Goal: Task Accomplishment & Management: Manage account settings

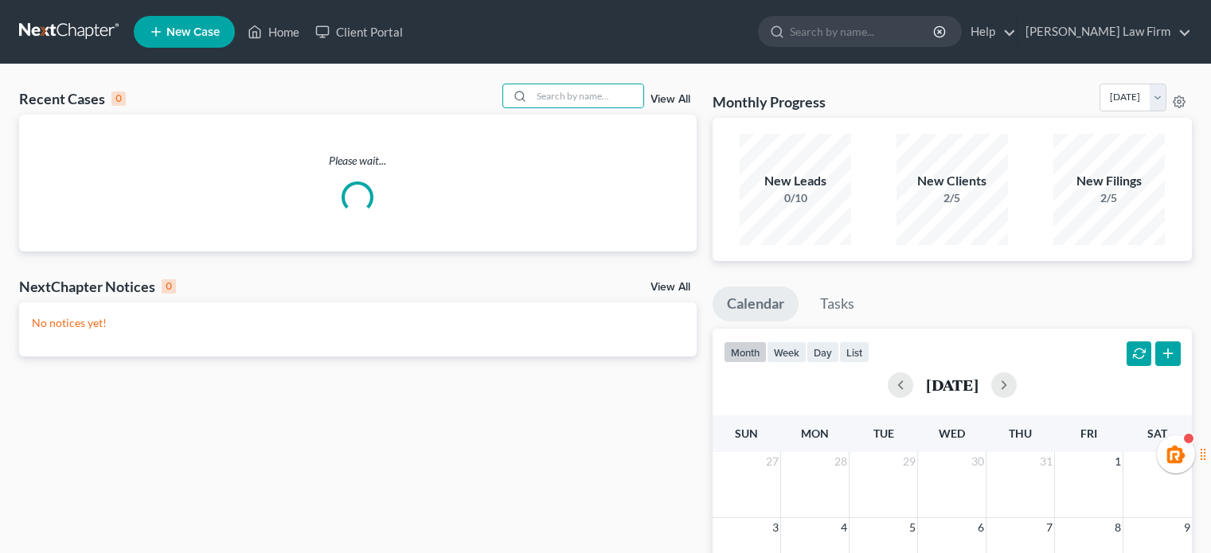
click at [599, 88] on input "search" at bounding box center [587, 95] width 111 height 23
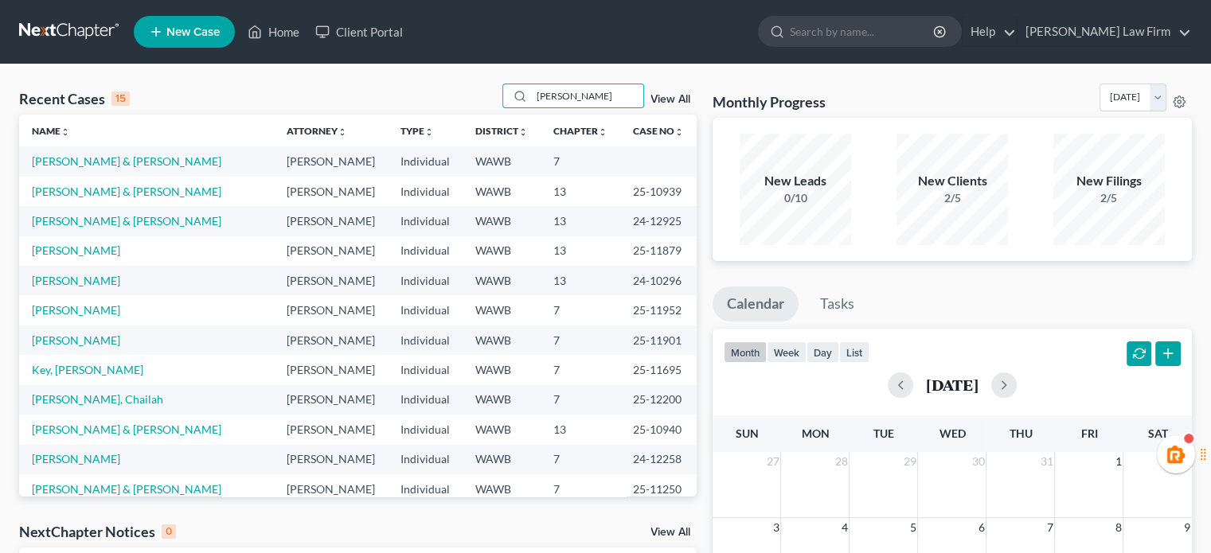
type input "[PERSON_NAME]"
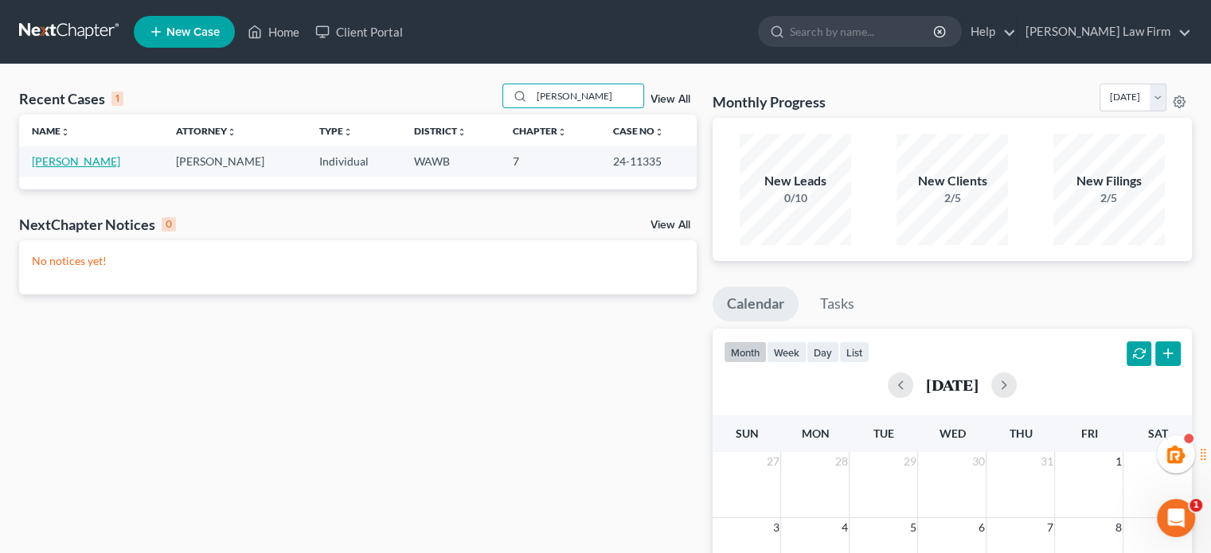
click at [79, 164] on link "[PERSON_NAME]" at bounding box center [76, 161] width 88 height 14
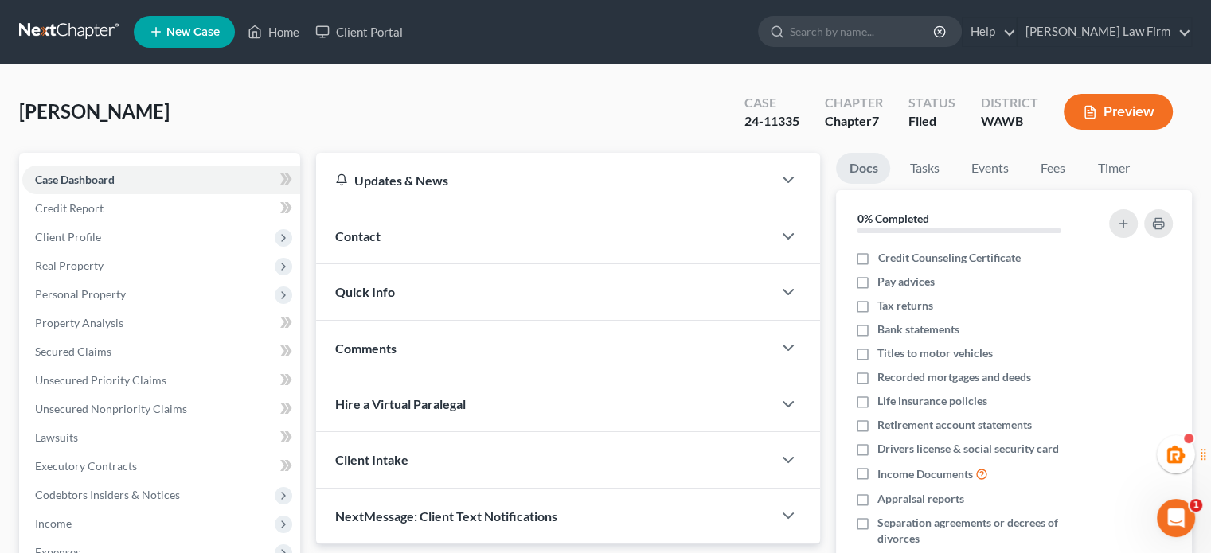
click at [72, 30] on link at bounding box center [70, 32] width 102 height 29
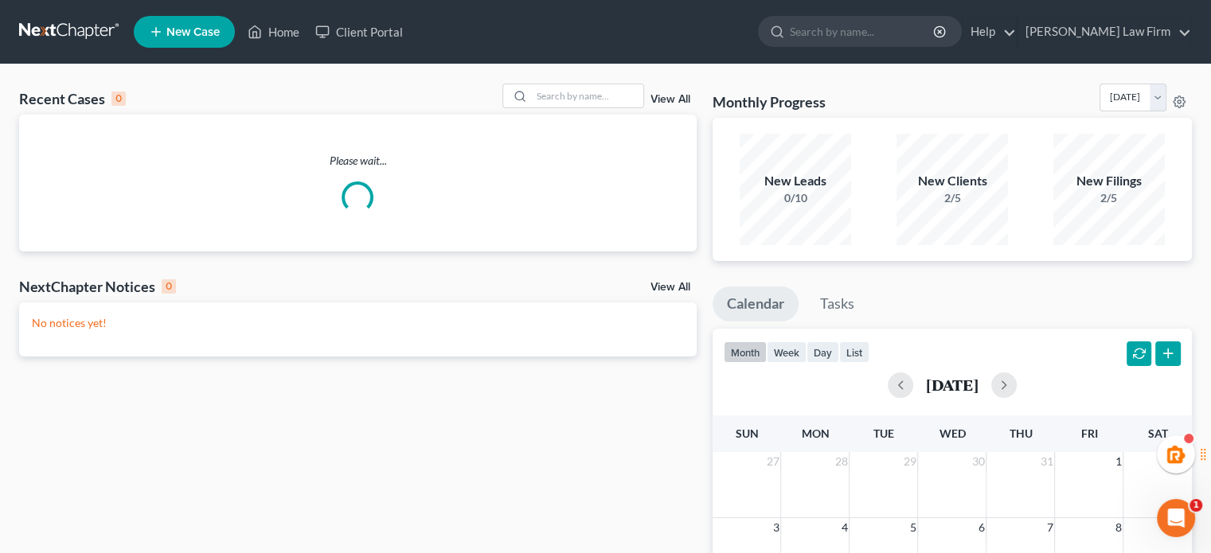
click at [690, 101] on div "View All" at bounding box center [599, 96] width 194 height 25
click at [679, 101] on link "View All" at bounding box center [670, 99] width 40 height 11
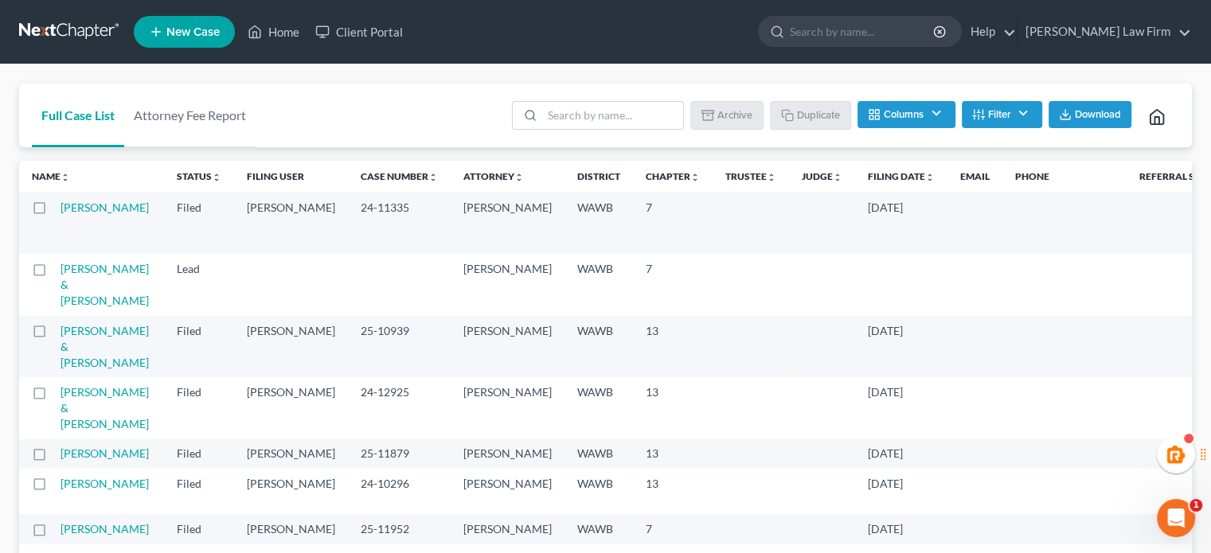
drag, startPoint x: 92, startPoint y: 28, endPoint x: 96, endPoint y: 0, distance: 28.1
click at [92, 28] on link at bounding box center [70, 32] width 102 height 29
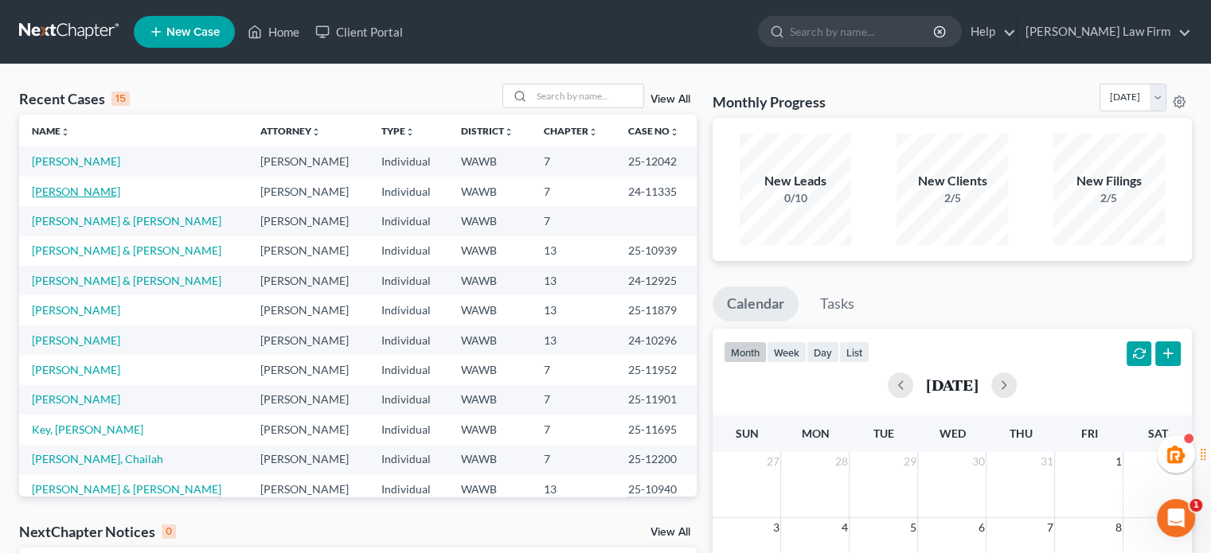
click at [86, 189] on link "[PERSON_NAME]" at bounding box center [76, 192] width 88 height 14
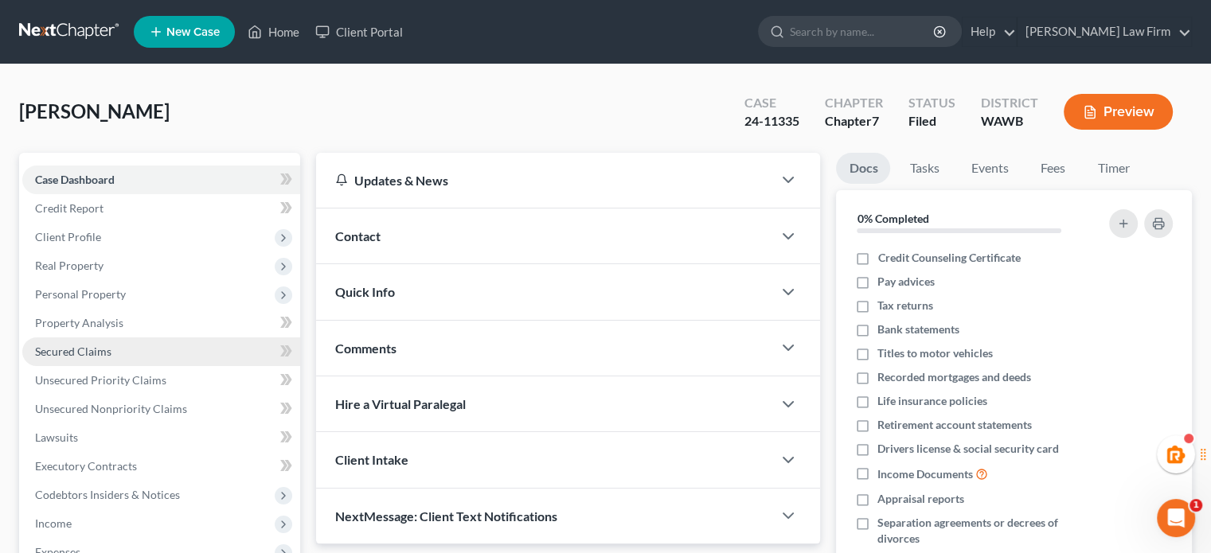
click at [76, 351] on span "Secured Claims" at bounding box center [73, 352] width 76 height 14
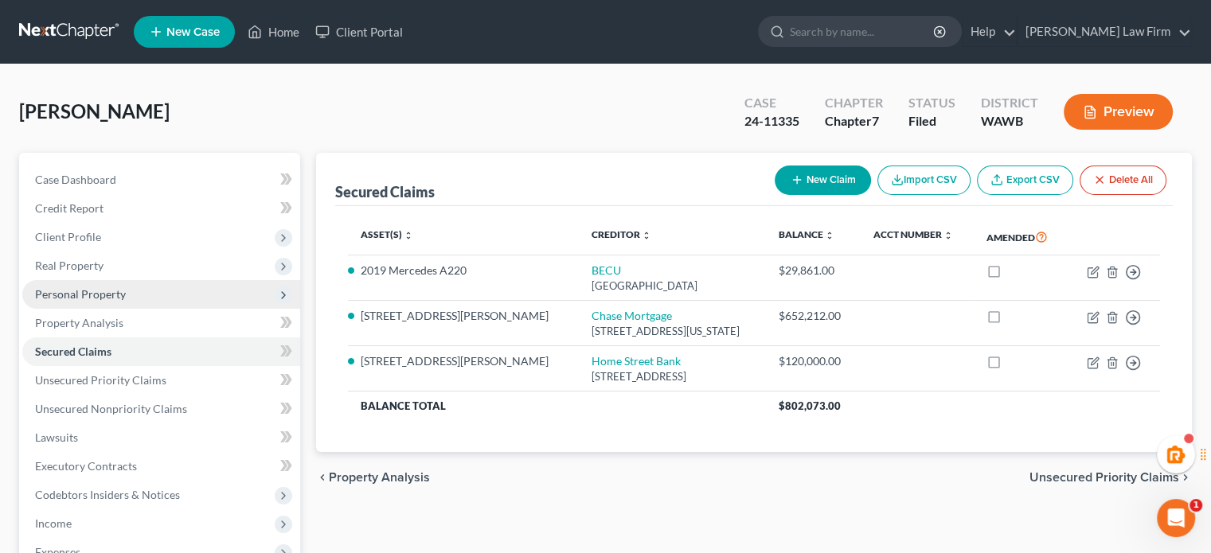
click at [113, 293] on span "Personal Property" at bounding box center [80, 294] width 91 height 14
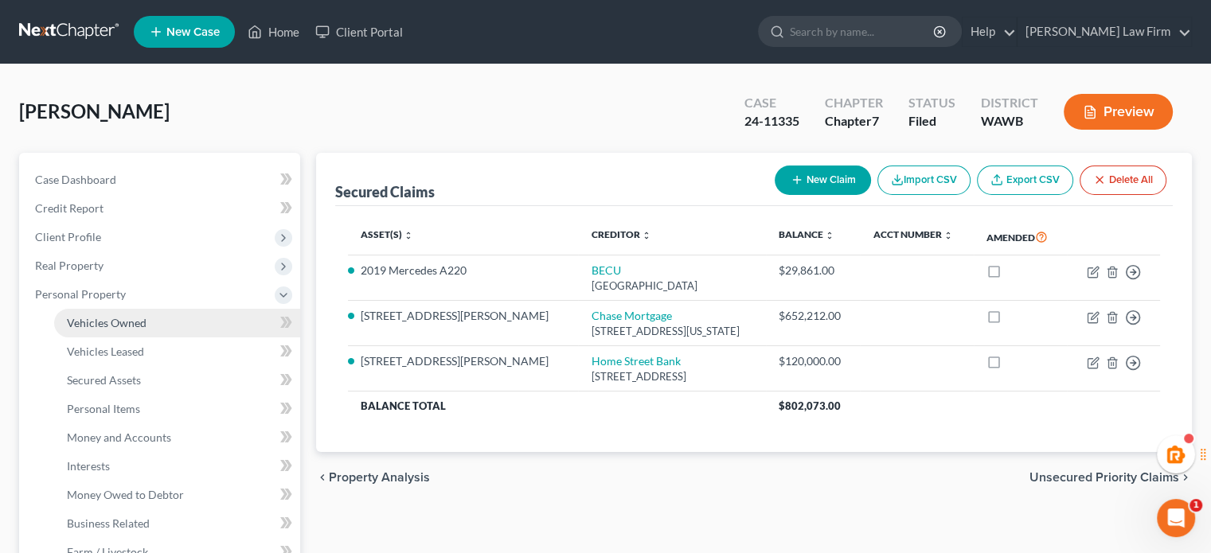
click at [118, 333] on link "Vehicles Owned" at bounding box center [177, 323] width 246 height 29
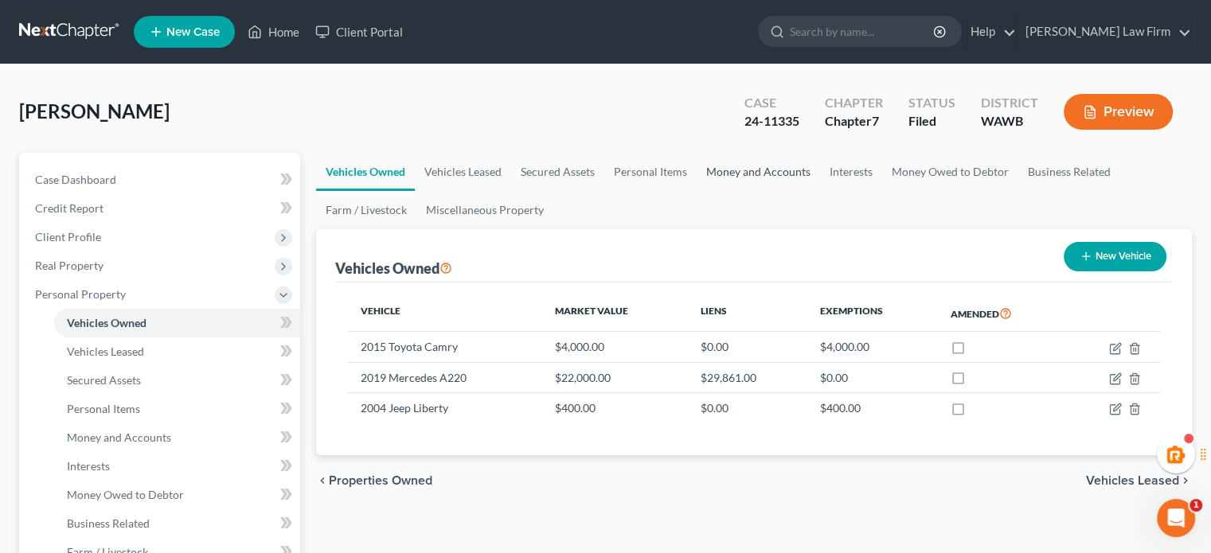
click at [780, 174] on link "Money and Accounts" at bounding box center [757, 172] width 123 height 38
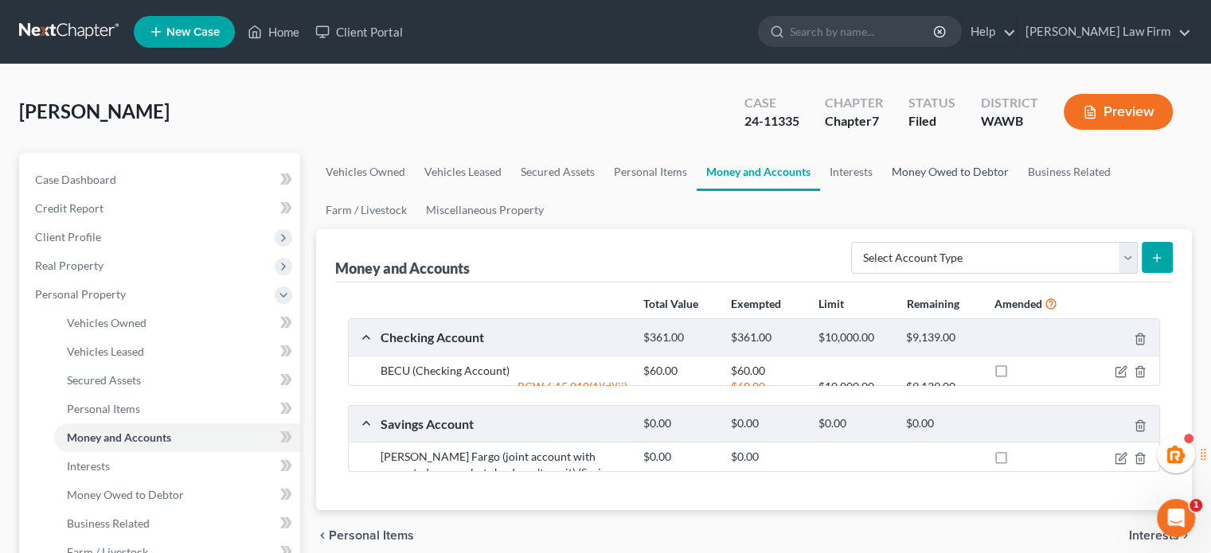
click at [938, 171] on link "Money Owed to Debtor" at bounding box center [950, 172] width 136 height 38
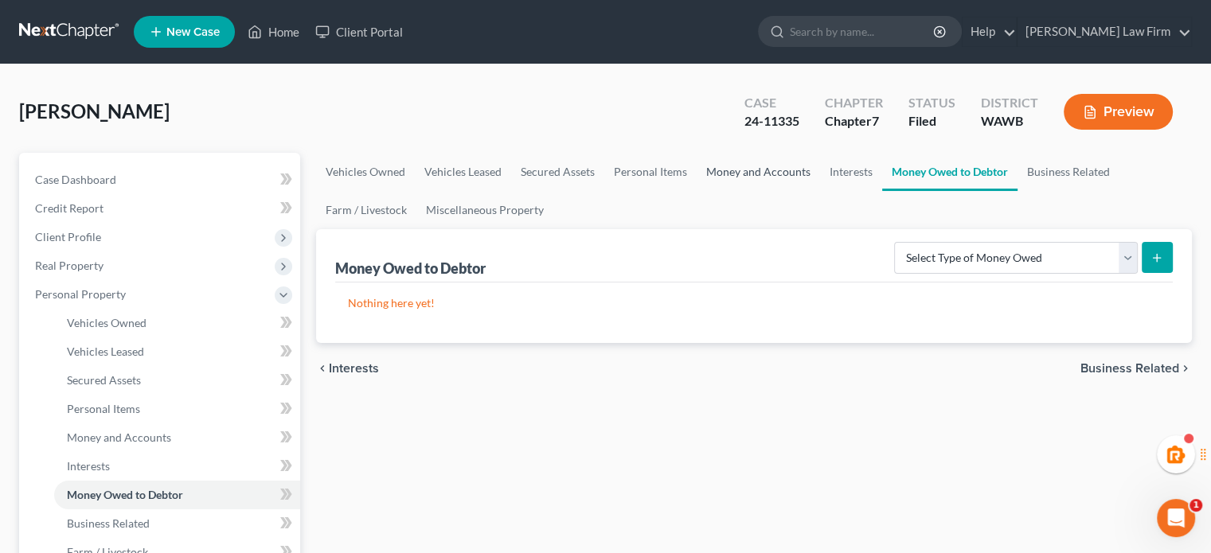
click at [778, 170] on link "Money and Accounts" at bounding box center [757, 172] width 123 height 38
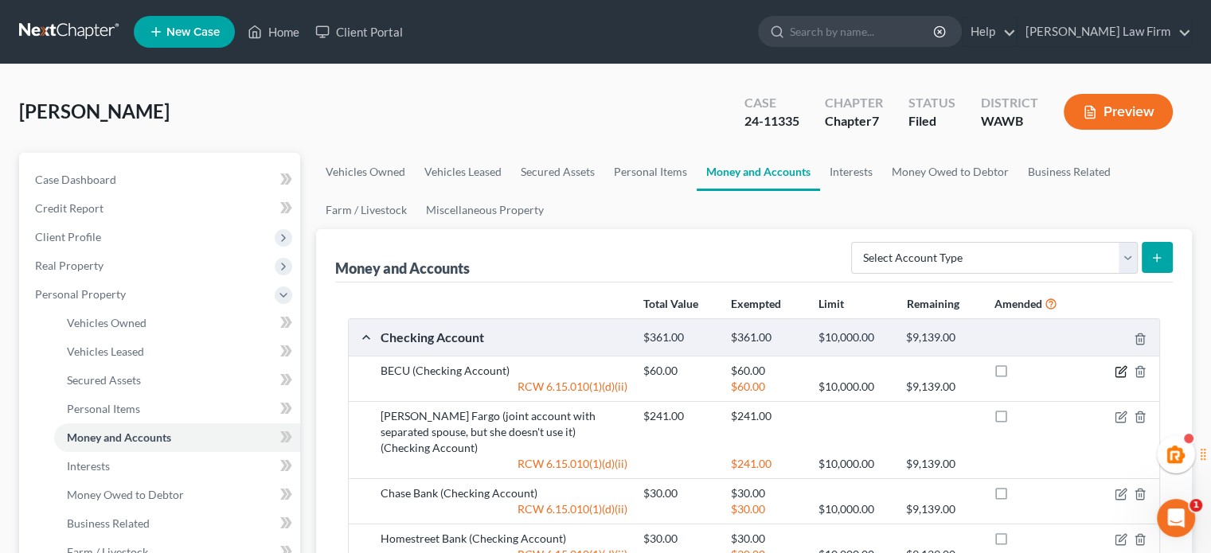
click at [1121, 369] on icon "button" at bounding box center [1120, 371] width 13 height 13
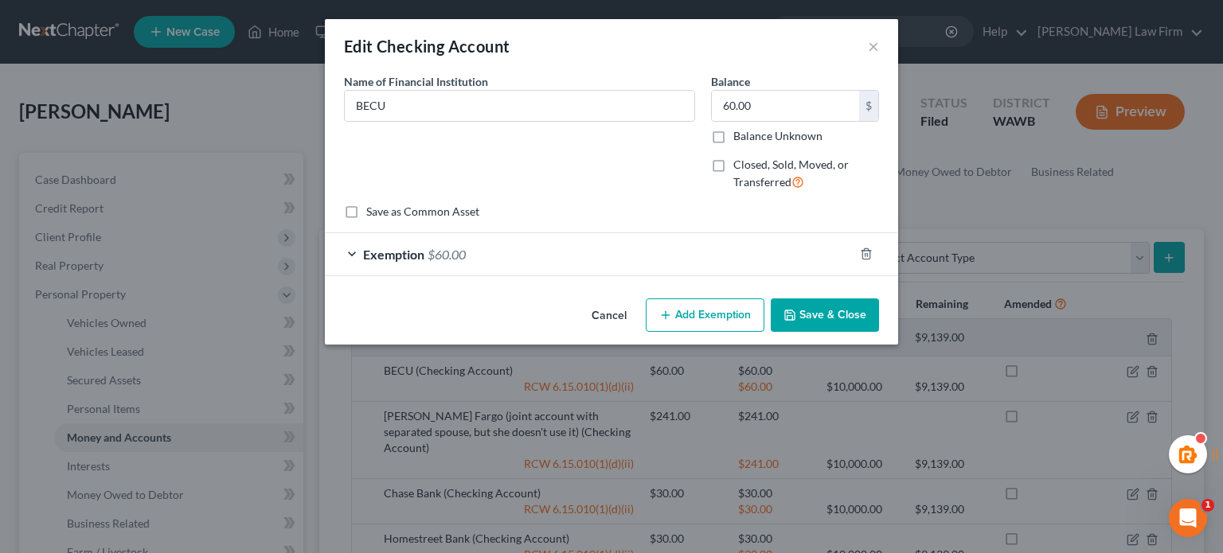
click at [768, 253] on div "Exemption $60.00" at bounding box center [589, 254] width 528 height 42
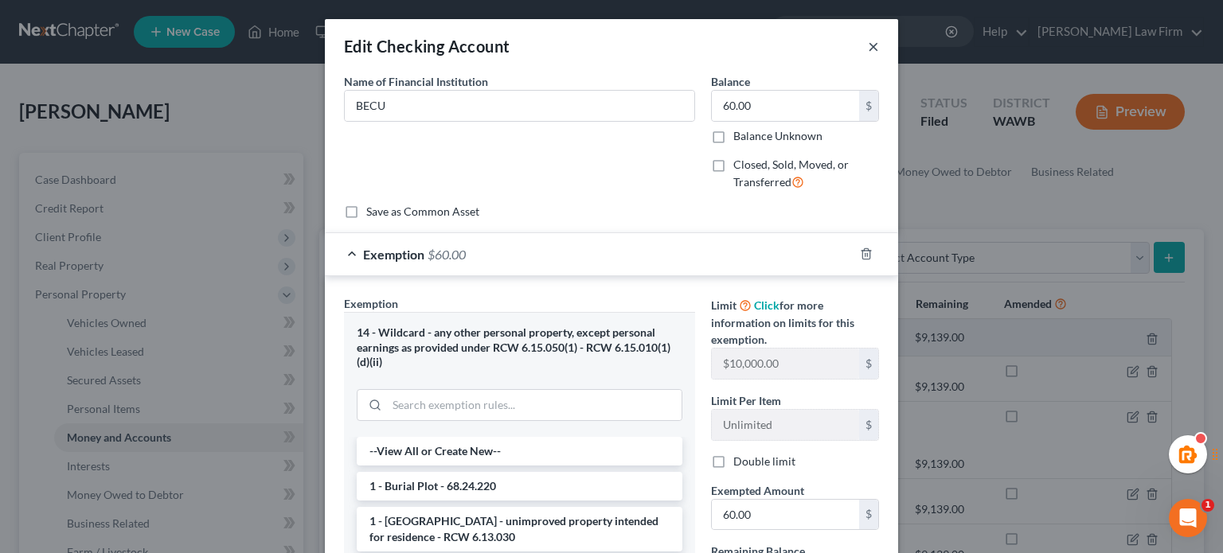
click at [868, 49] on button "×" at bounding box center [873, 46] width 11 height 19
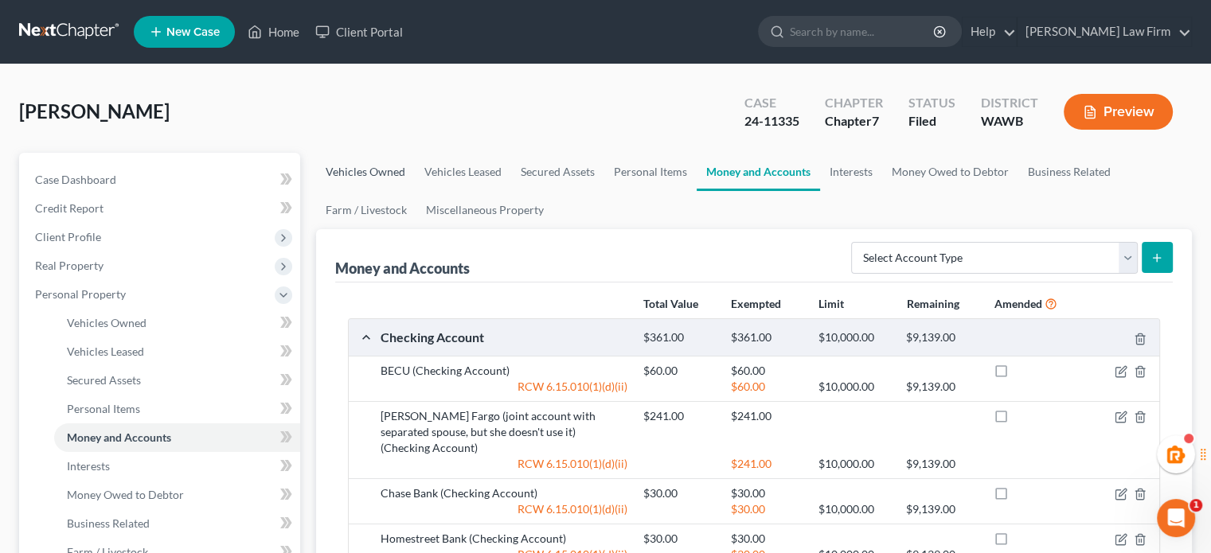
click at [379, 162] on link "Vehicles Owned" at bounding box center [365, 172] width 99 height 38
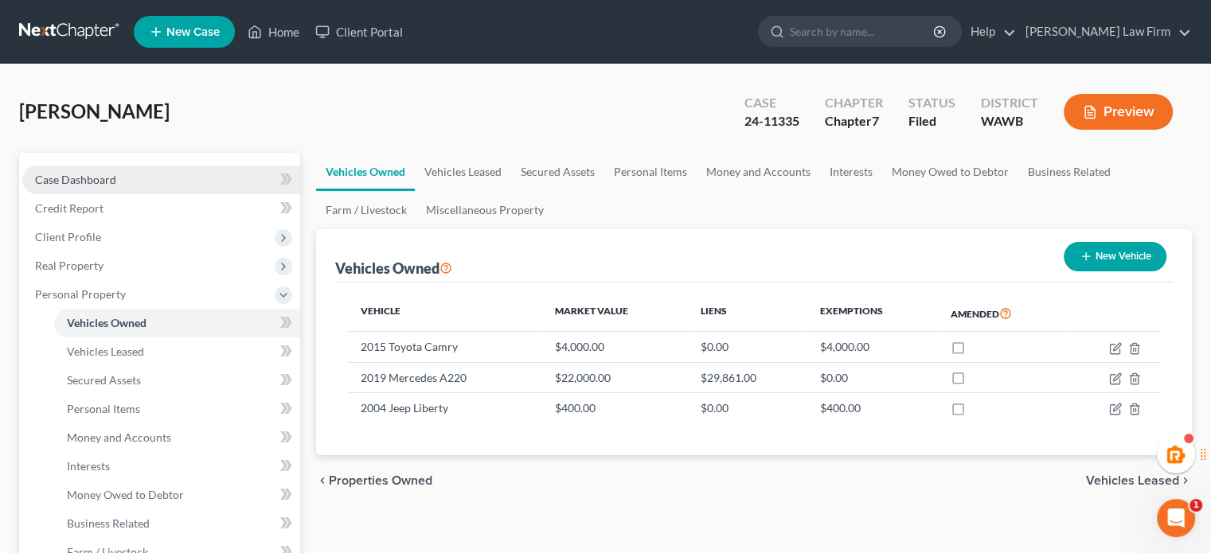
click at [174, 170] on link "Case Dashboard" at bounding box center [161, 180] width 278 height 29
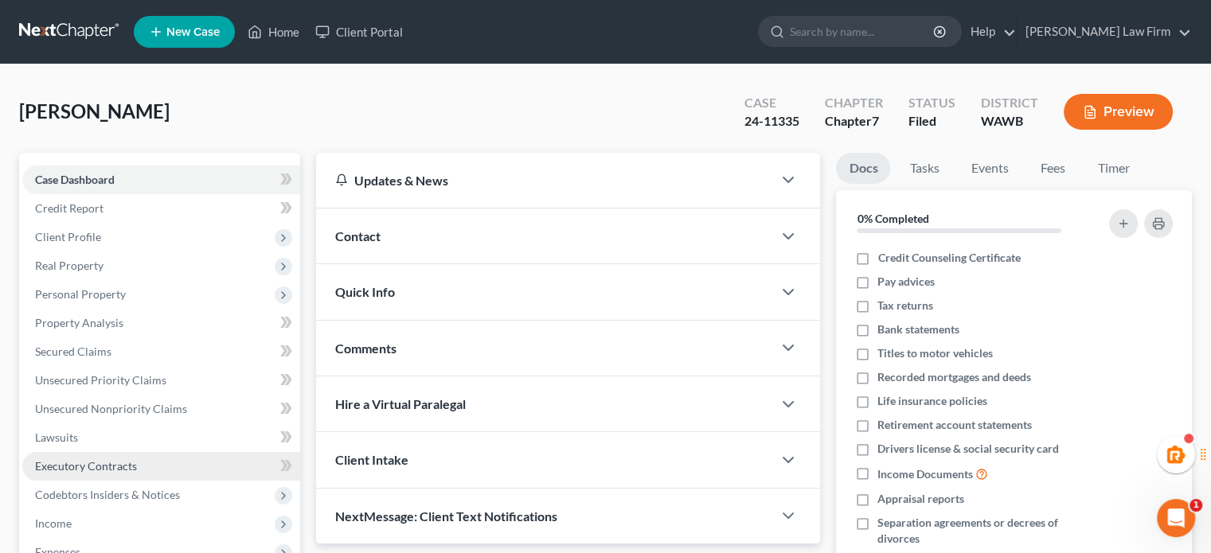
scroll to position [291, 0]
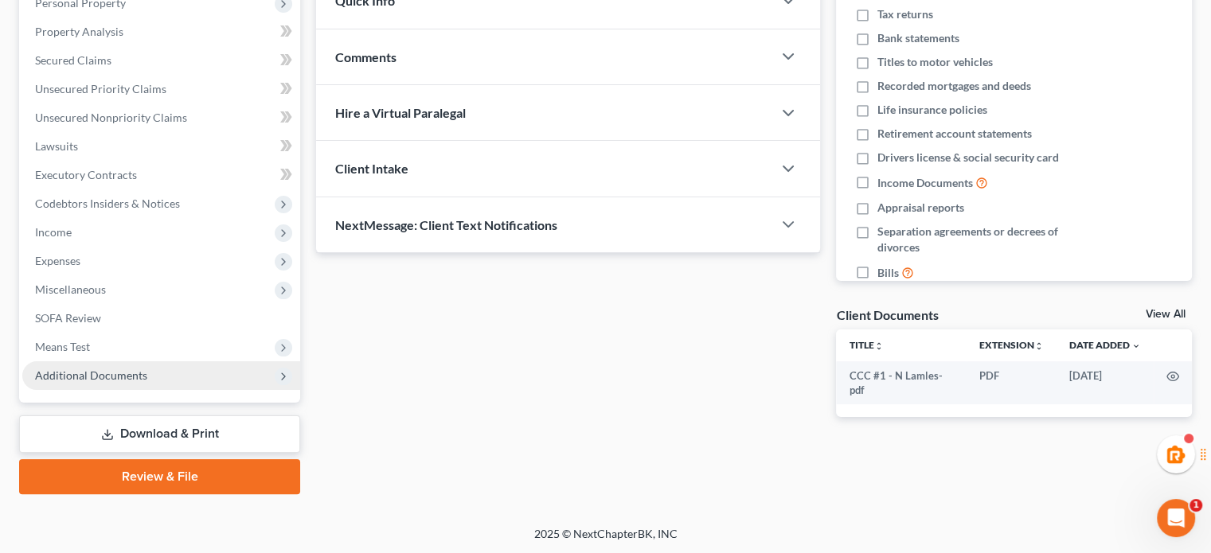
click at [142, 369] on span "Additional Documents" at bounding box center [91, 376] width 112 height 14
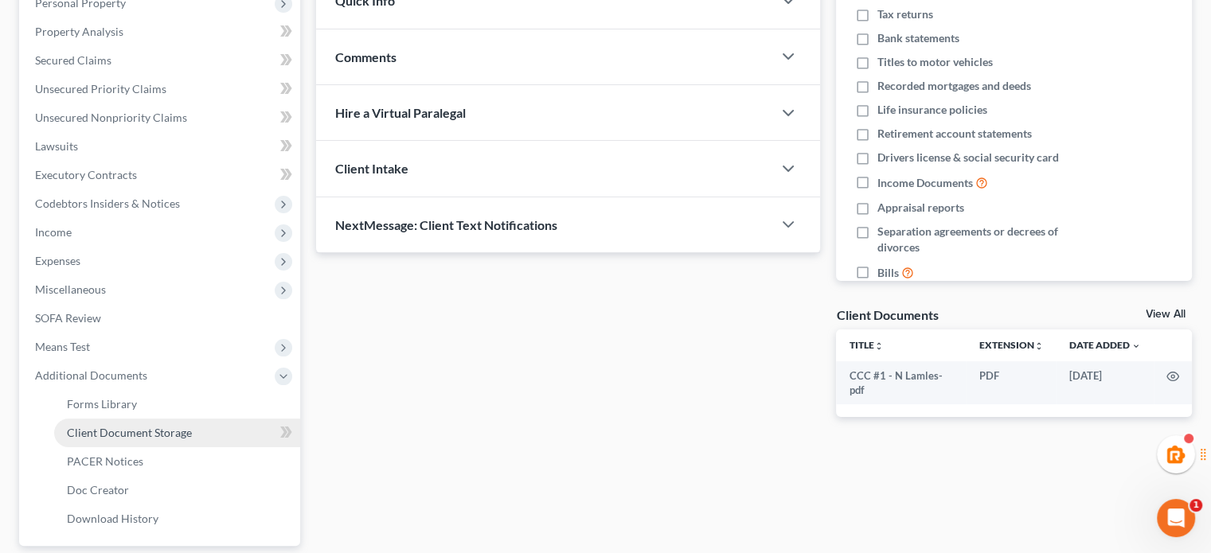
click at [142, 432] on span "Client Document Storage" at bounding box center [129, 433] width 125 height 14
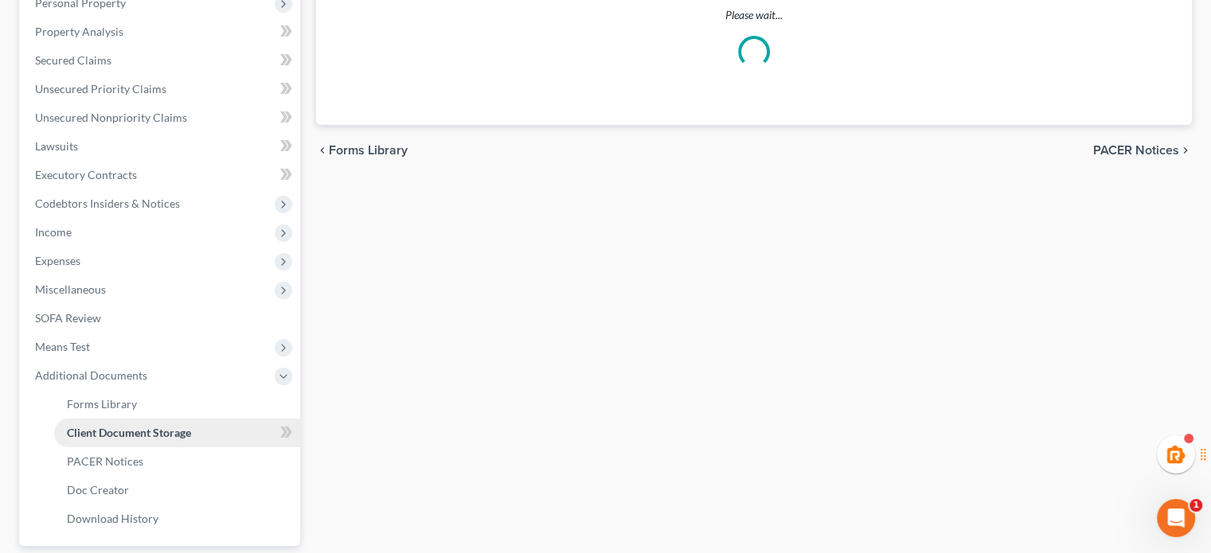
scroll to position [16, 0]
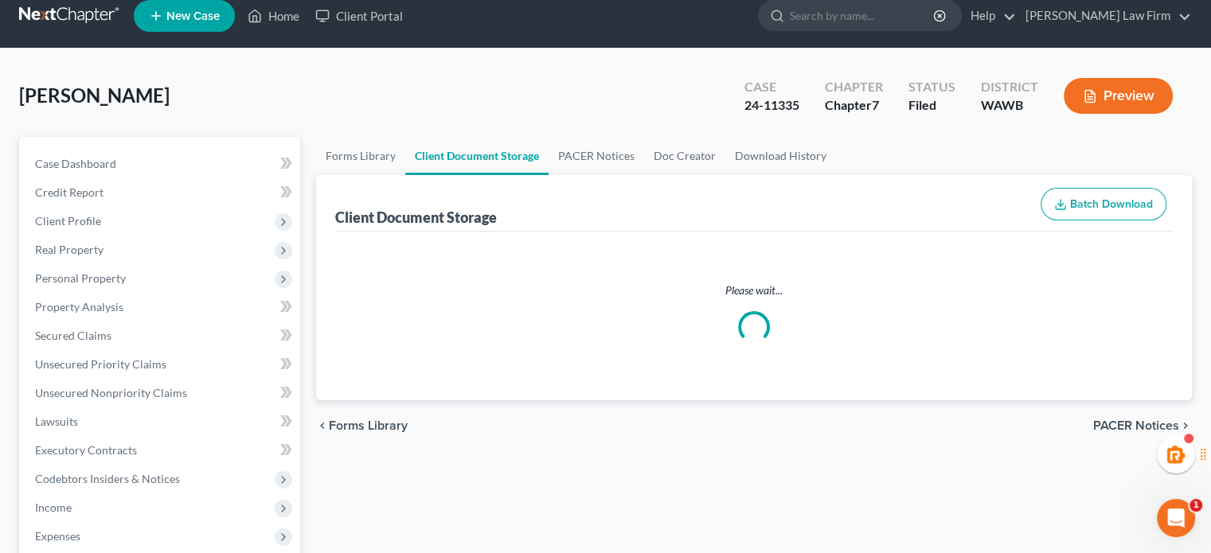
select select "0"
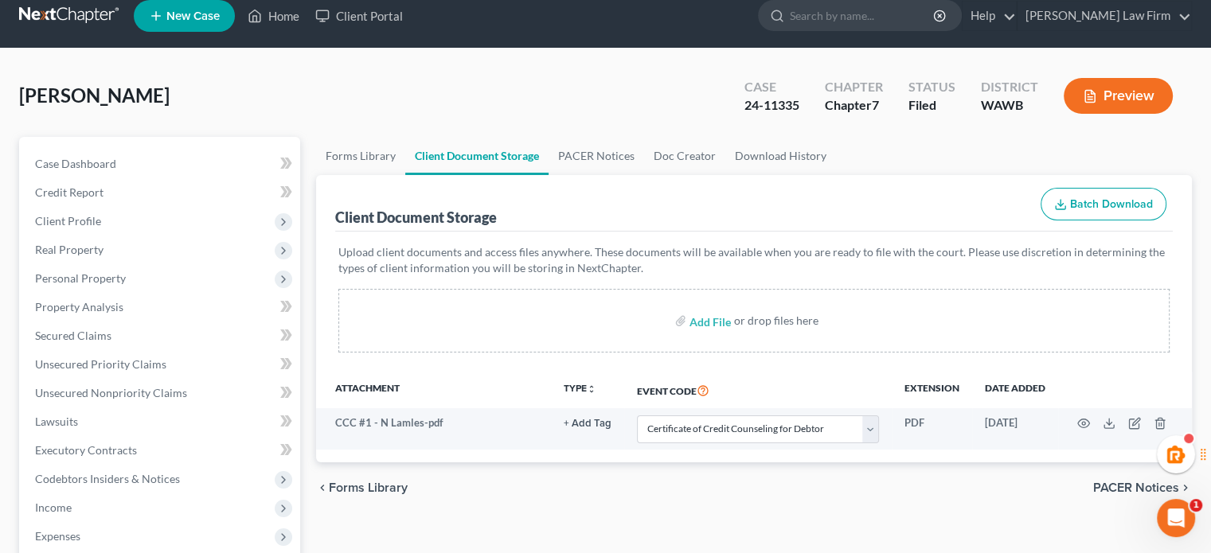
scroll to position [0, 0]
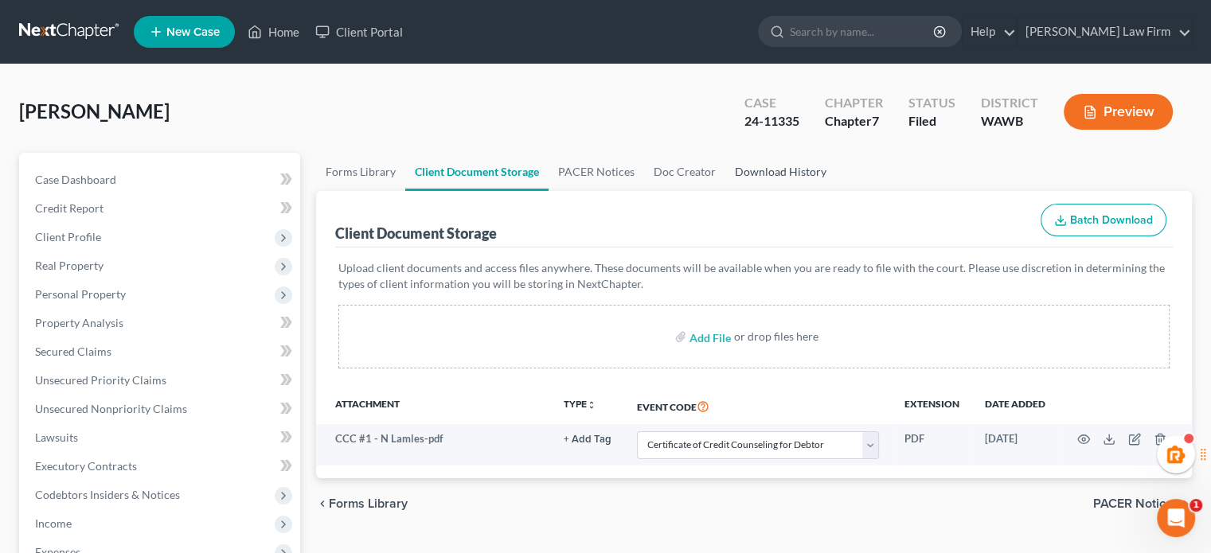
click at [771, 170] on link "Download History" at bounding box center [780, 172] width 111 height 38
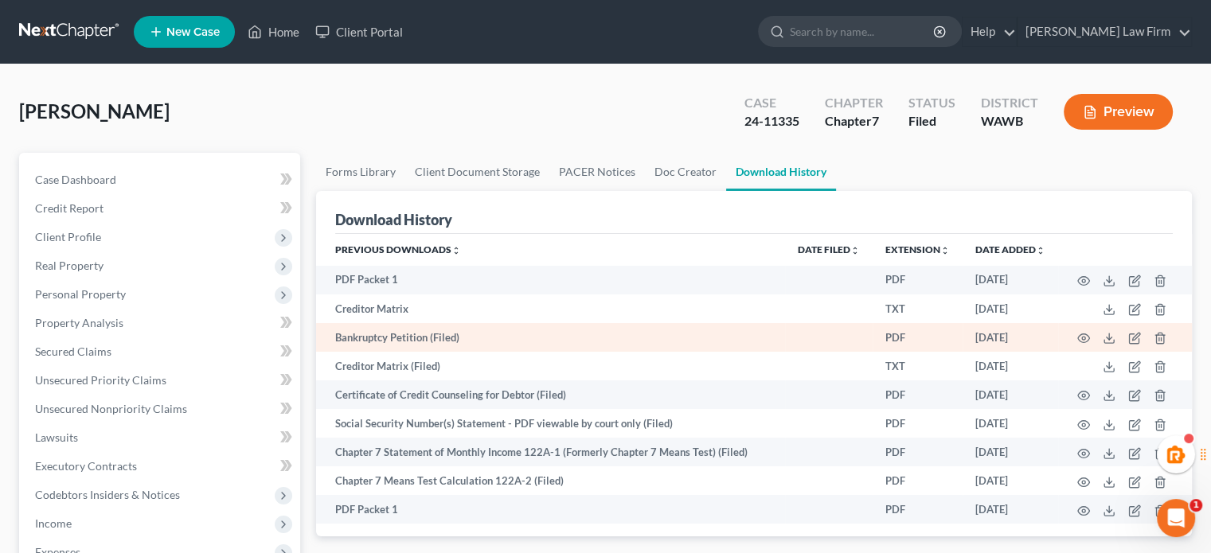
click at [1090, 337] on td at bounding box center [1125, 337] width 134 height 29
click at [1086, 337] on icon "button" at bounding box center [1083, 338] width 13 height 13
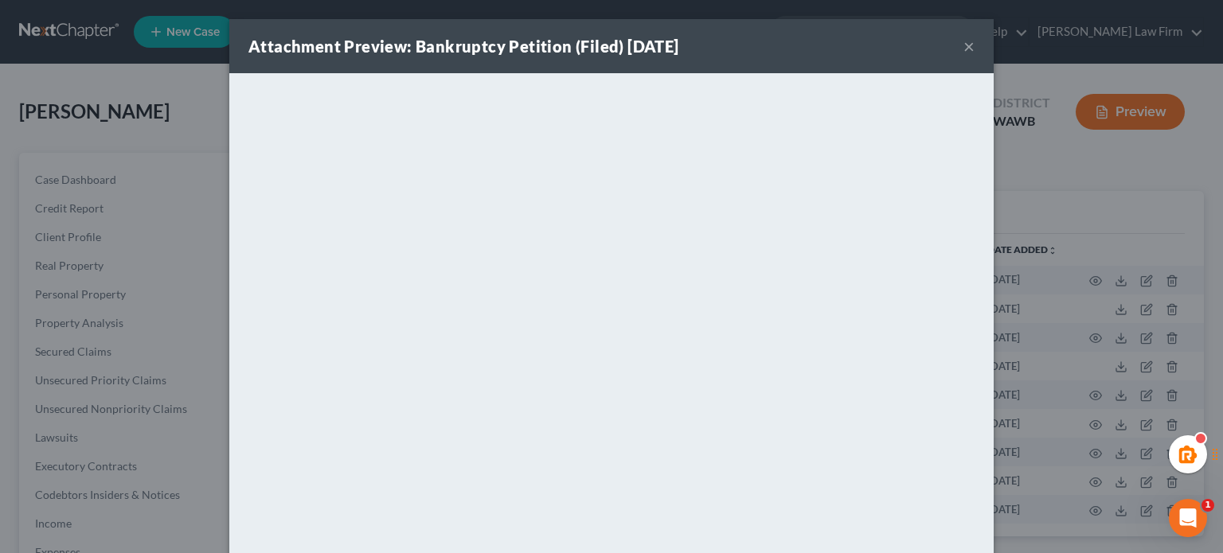
click at [963, 51] on button "×" at bounding box center [968, 46] width 11 height 19
